Goal: Task Accomplishment & Management: Complete application form

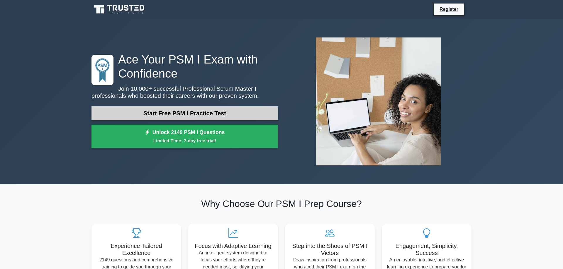
click at [175, 112] on link "Start Free PSM I Practice Test" at bounding box center [184, 113] width 186 height 14
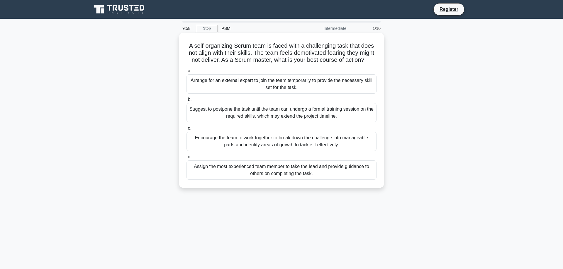
click at [257, 86] on div "Arrange for an external expert to join the team temporarily to provide the nece…" at bounding box center [281, 83] width 190 height 19
click at [186, 73] on input "a. Arrange for an external expert to join the team temporarily to provide the n…" at bounding box center [186, 71] width 0 height 4
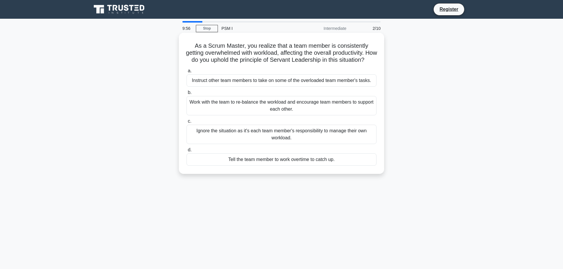
click at [275, 141] on div "Ignore the situation as it's each team member's responsibility to manage their …" at bounding box center [281, 134] width 190 height 19
click at [186, 123] on input "c. Ignore the situation as it's each team member's responsibility to manage the…" at bounding box center [186, 122] width 0 height 4
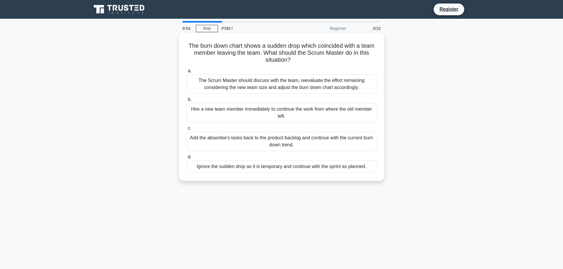
click at [285, 143] on div "Add the absentee's tasks back to the product backlog and continue with the curr…" at bounding box center [281, 141] width 190 height 19
click at [186, 130] on input "c. Add the absentee's tasks back to the product backlog and continue with the c…" at bounding box center [186, 129] width 0 height 4
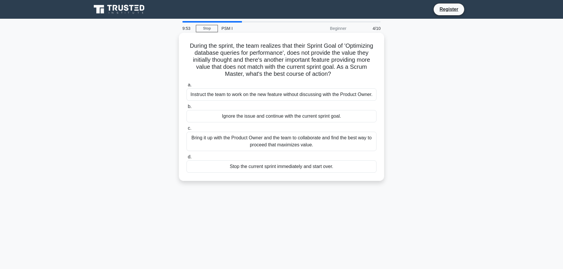
click at [286, 120] on div "Ignore the issue and continue with the current sprint goal." at bounding box center [281, 116] width 190 height 12
click at [286, 142] on div "Bring it up with the Product Owner and the team to collaborate and find the bes…" at bounding box center [281, 141] width 190 height 19
click at [186, 130] on input "c. Bring it up with the Product Owner and the team to collaborate and find the …" at bounding box center [186, 129] width 0 height 4
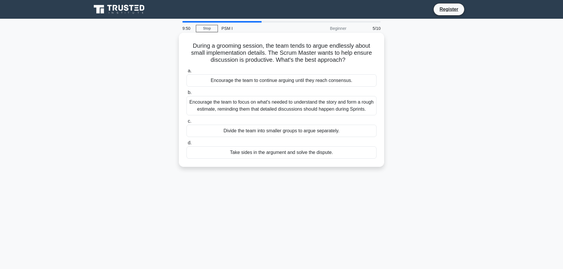
click at [276, 106] on div "Encourage the team to focus on what's needed to understand the story and form a…" at bounding box center [281, 105] width 190 height 19
click at [186, 95] on input "b. Encourage the team to focus on what's needed to understand the story and for…" at bounding box center [186, 93] width 0 height 4
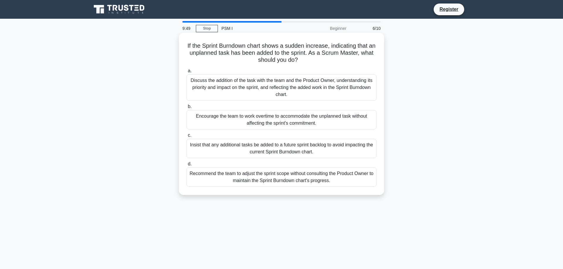
click at [288, 176] on div "Recommend the team to adjust the sprint scope without consulting the Product Ow…" at bounding box center [281, 177] width 190 height 19
click at [186, 166] on input "d. Recommend the team to adjust the sprint scope without consulting the Product…" at bounding box center [186, 164] width 0 height 4
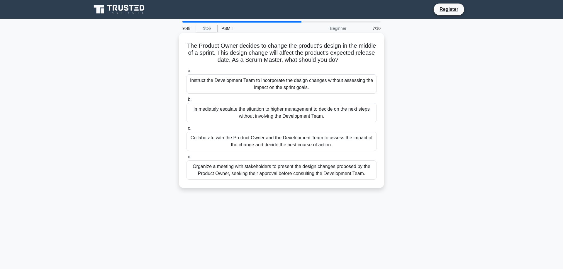
click at [309, 81] on div "Instruct the Development Team to incorporate the design changes without assessi…" at bounding box center [281, 83] width 190 height 19
click at [186, 73] on input "a. Instruct the Development Team to incorporate the design changes without asse…" at bounding box center [186, 71] width 0 height 4
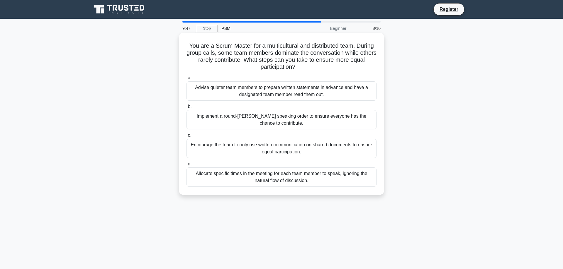
click at [309, 147] on div "Encourage the team to only use written communication on shared documents to ens…" at bounding box center [281, 148] width 190 height 19
click at [186, 137] on input "c. Encourage the team to only use written communication on shared documents to …" at bounding box center [186, 136] width 0 height 4
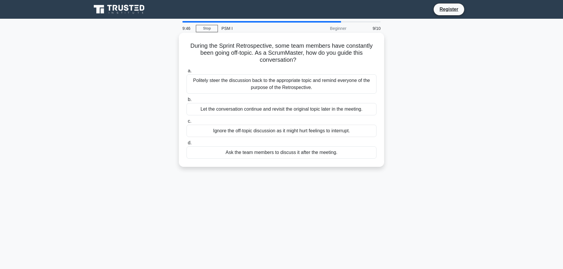
click at [306, 108] on div "Let the conversation continue and revisit the original topic later in the meeti…" at bounding box center [281, 109] width 190 height 12
click at [186, 102] on input "b. Let the conversation continue and revisit the original topic later in the me…" at bounding box center [186, 100] width 0 height 4
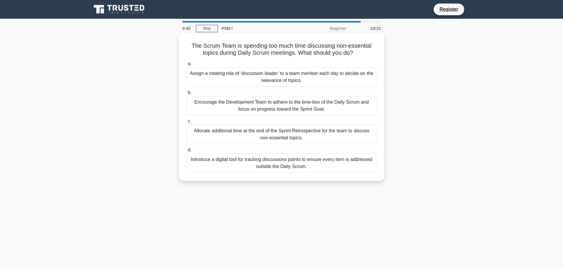
click at [305, 79] on div "Assign a rotating role of ‘discussion leader’ to a team member each day to deci…" at bounding box center [281, 76] width 190 height 19
click at [186, 66] on input "a. Assign a rotating role of ‘discussion leader’ to a team member each day to d…" at bounding box center [186, 64] width 0 height 4
